Goal: Transaction & Acquisition: Download file/media

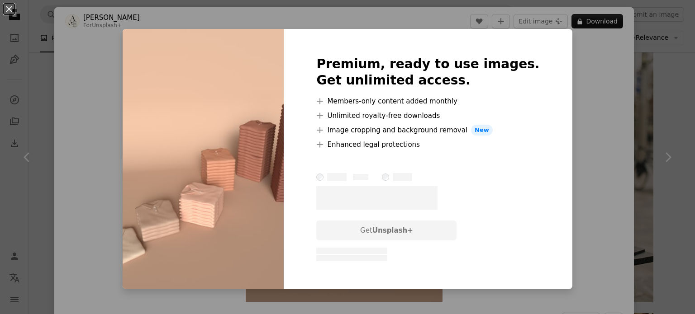
scroll to position [101, 0]
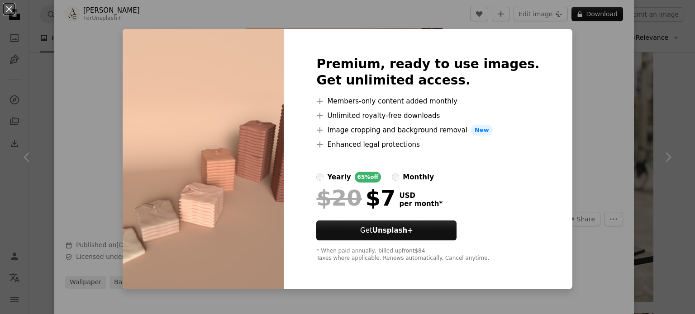
click at [534, 35] on div "Premium, ready to use images. Get unlimited access. A plus sign Members-only co…" at bounding box center [428, 159] width 288 height 261
click at [5, 10] on button "An X shape" at bounding box center [9, 9] width 11 height 11
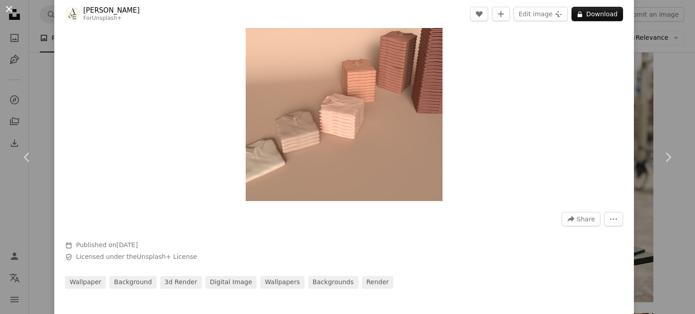
click at [8, 12] on button "An X shape" at bounding box center [9, 9] width 11 height 11
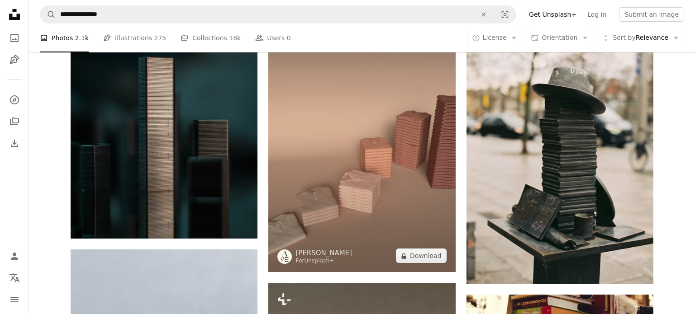
scroll to position [766, 0]
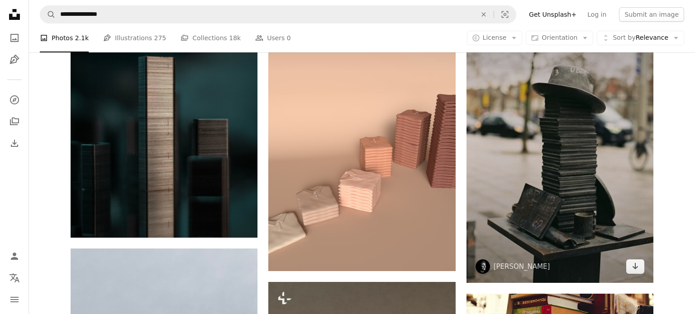
click at [619, 181] on img at bounding box center [559, 144] width 187 height 279
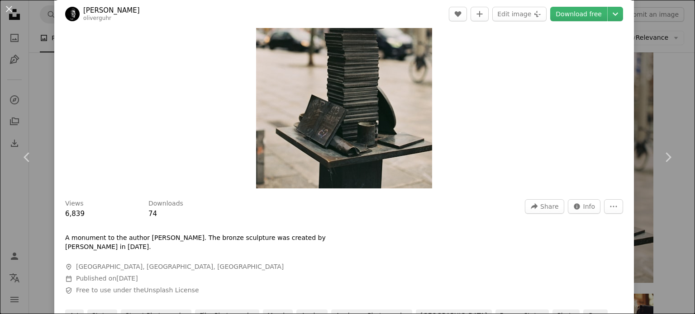
scroll to position [114, 0]
click at [594, 16] on link "Download free" at bounding box center [578, 14] width 57 height 14
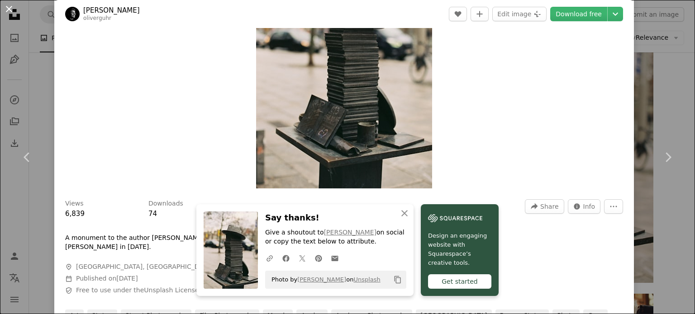
click at [6, 7] on button "An X shape" at bounding box center [9, 9] width 11 height 11
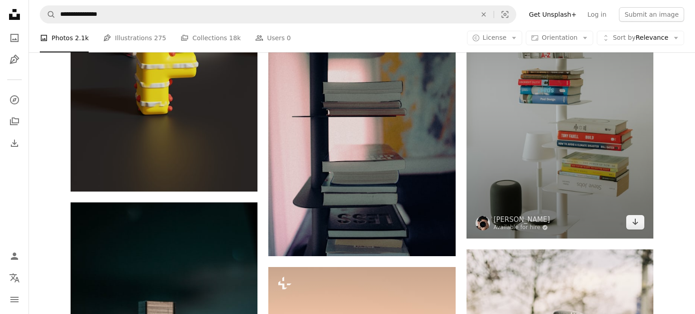
scroll to position [515, 0]
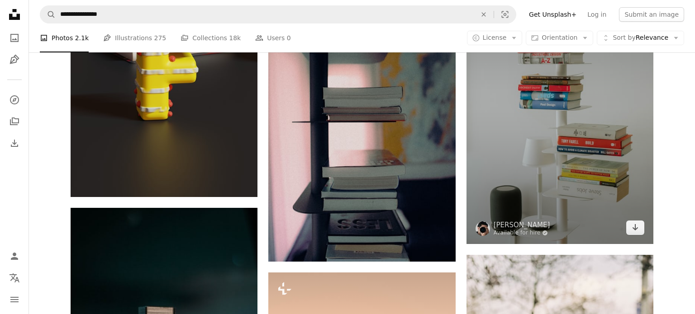
click at [560, 184] on img at bounding box center [559, 104] width 187 height 280
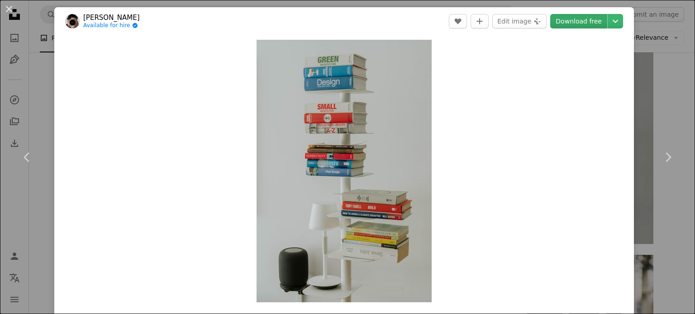
click at [592, 20] on link "Download free" at bounding box center [578, 21] width 57 height 14
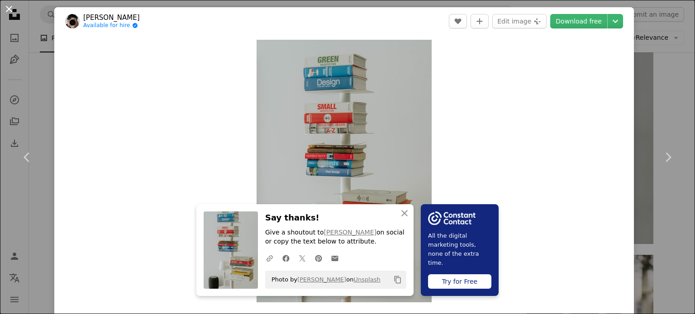
click at [14, 14] on button "An X shape" at bounding box center [9, 9] width 11 height 11
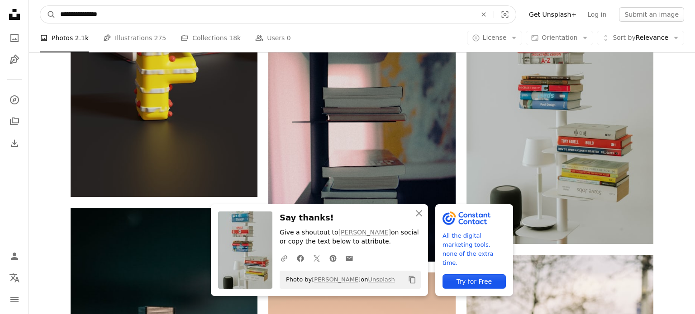
click at [147, 11] on input "**********" at bounding box center [265, 14] width 418 height 17
type input "*"
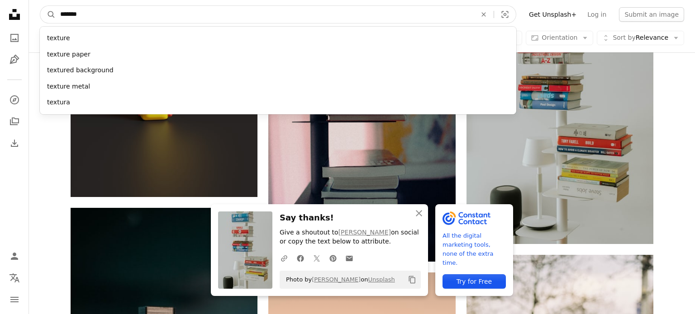
type input "*******"
click at [40, 6] on button "A magnifying glass" at bounding box center [47, 14] width 15 height 17
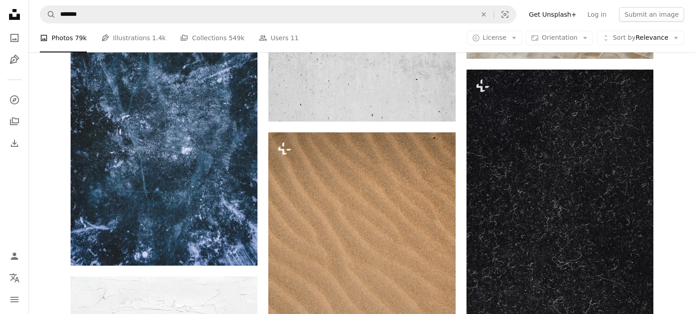
scroll to position [1417, 0]
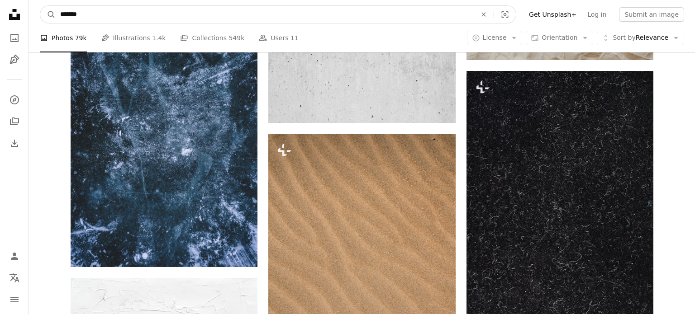
click at [131, 10] on input "*******" at bounding box center [265, 14] width 418 height 17
type input "**********"
click at [40, 6] on button "A magnifying glass" at bounding box center [47, 14] width 15 height 17
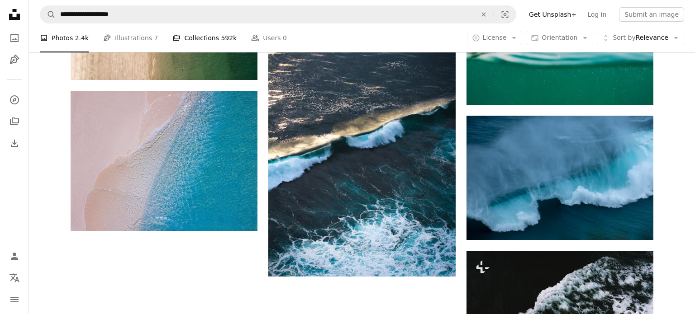
scroll to position [1241, 0]
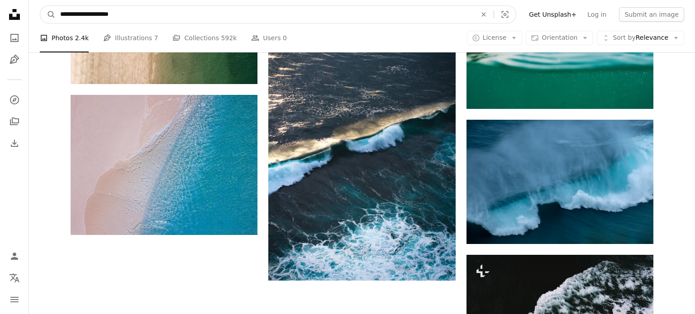
click at [141, 14] on input "**********" at bounding box center [265, 14] width 418 height 17
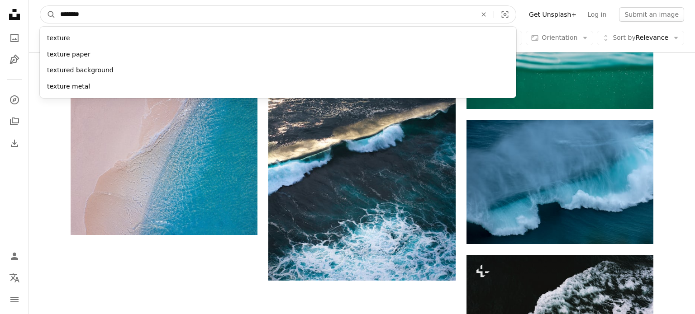
type input "*******"
click at [40, 6] on button "A magnifying glass" at bounding box center [47, 14] width 15 height 17
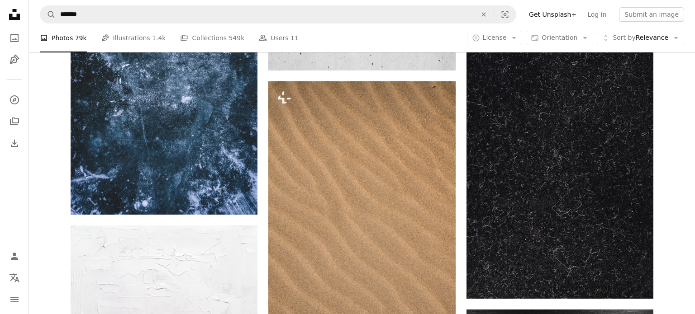
scroll to position [1470, 0]
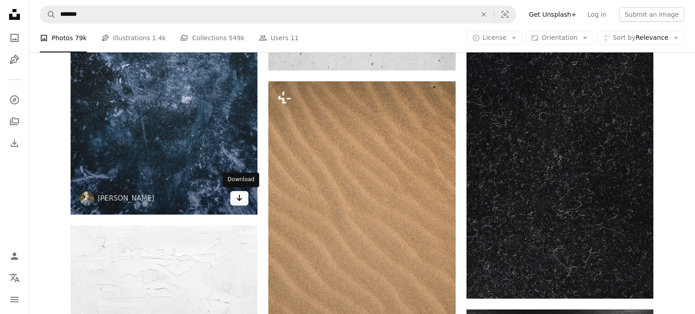
click at [237, 199] on icon "Download" at bounding box center [240, 198] width 6 height 6
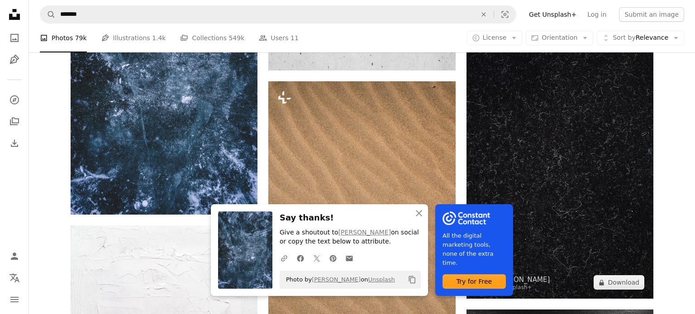
click at [517, 162] on img at bounding box center [559, 159] width 187 height 280
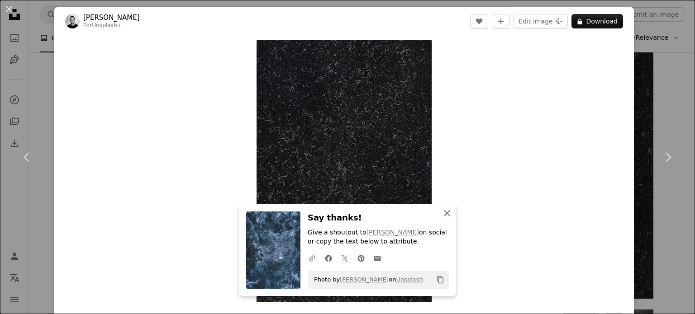
click at [446, 216] on icon "An X shape" at bounding box center [447, 213] width 11 height 11
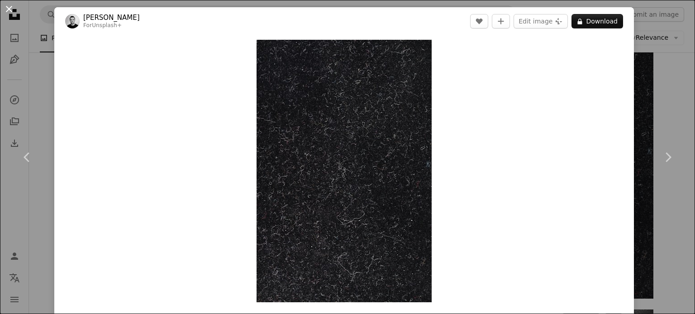
click at [9, 12] on button "An X shape" at bounding box center [9, 9] width 11 height 11
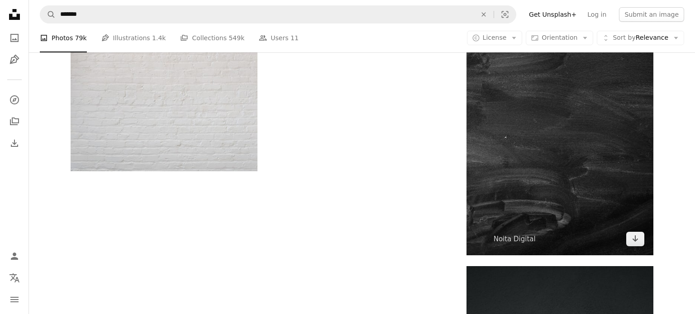
scroll to position [1803, 0]
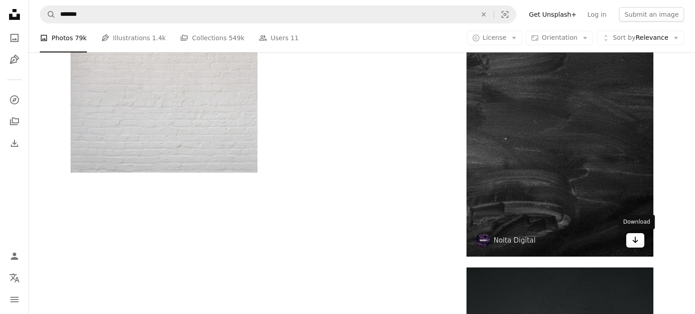
click at [639, 238] on link "Arrow pointing down" at bounding box center [635, 240] width 18 height 14
